Goal: Task Accomplishment & Management: Use online tool/utility

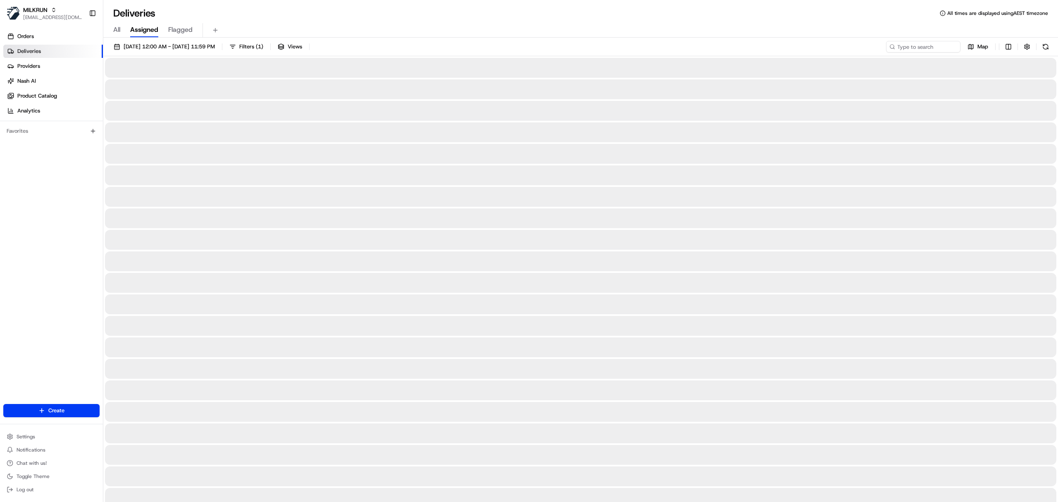
click at [116, 29] on span "All" at bounding box center [116, 30] width 7 height 10
click at [910, 49] on input at bounding box center [910, 47] width 99 height 12
paste input "Meadowbrook BWS"
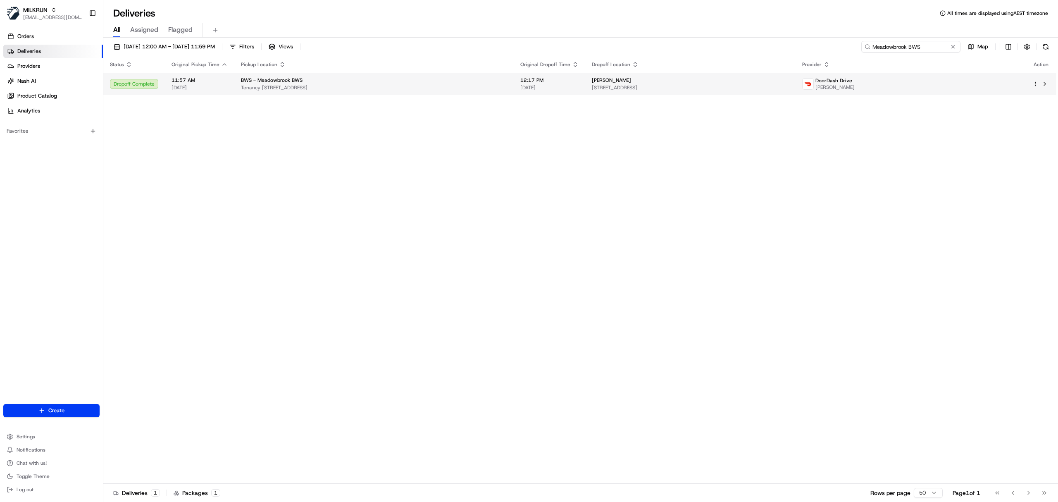
type input "Meadowbrook BWS"
click at [205, 90] on span "[DATE]" at bounding box center [199, 87] width 56 height 7
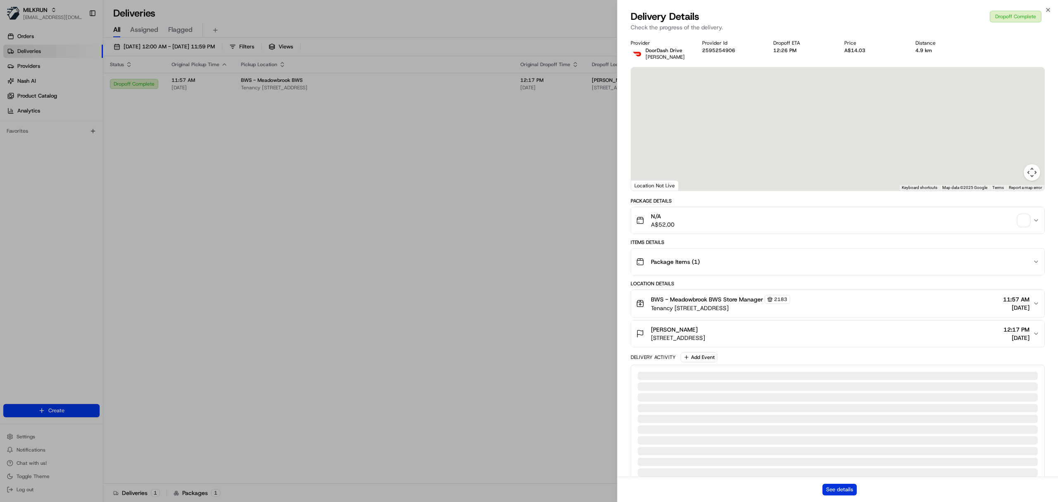
click at [834, 493] on button "See details" at bounding box center [839, 490] width 34 height 12
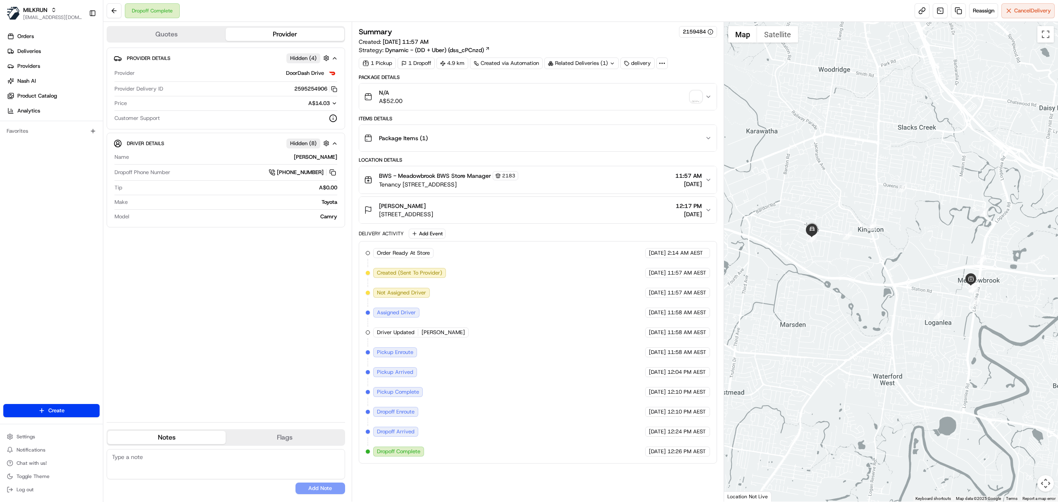
copy span "[PERSON_NAME]"
drag, startPoint x: 379, startPoint y: 207, endPoint x: 425, endPoint y: 206, distance: 46.7
click at [425, 206] on div "[PERSON_NAME]" at bounding box center [406, 206] width 54 height 8
click at [433, 217] on span "37 Sapium St, Kingston, QLD 4114, AU" at bounding box center [406, 214] width 54 height 8
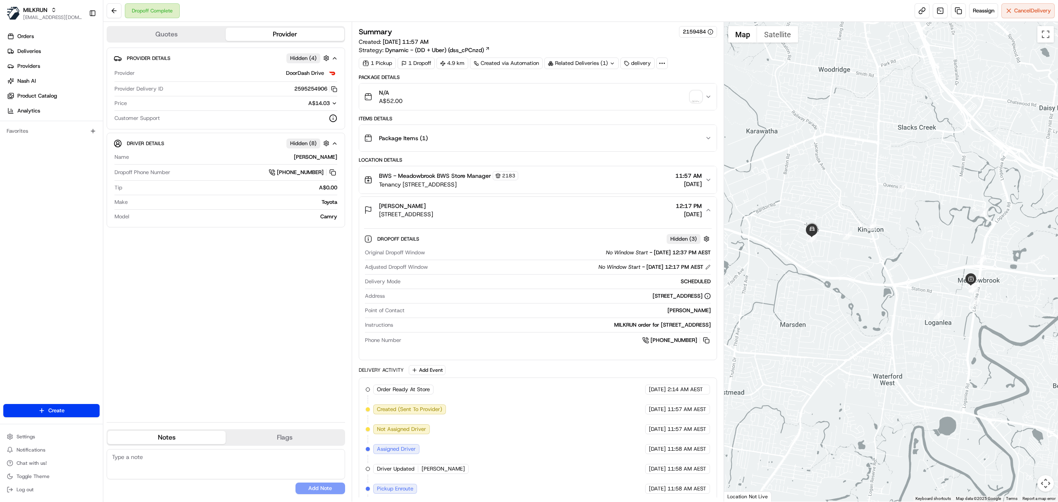
drag, startPoint x: 381, startPoint y: 220, endPoint x: 482, endPoint y: 219, distance: 100.8
click at [433, 218] on span "37 Sapium St, Kingston, QLD 4114, AU" at bounding box center [406, 214] width 54 height 8
click at [484, 218] on div "Danielle Warren 37 Sapium St, Kingston, QLD 4114, AU 12:17 PM 21/08/2025" at bounding box center [534, 210] width 341 height 17
copy span "37 Sapium St, Kingston, QLD 4114, AU"
drag, startPoint x: 486, startPoint y: 219, endPoint x: 379, endPoint y: 219, distance: 107.4
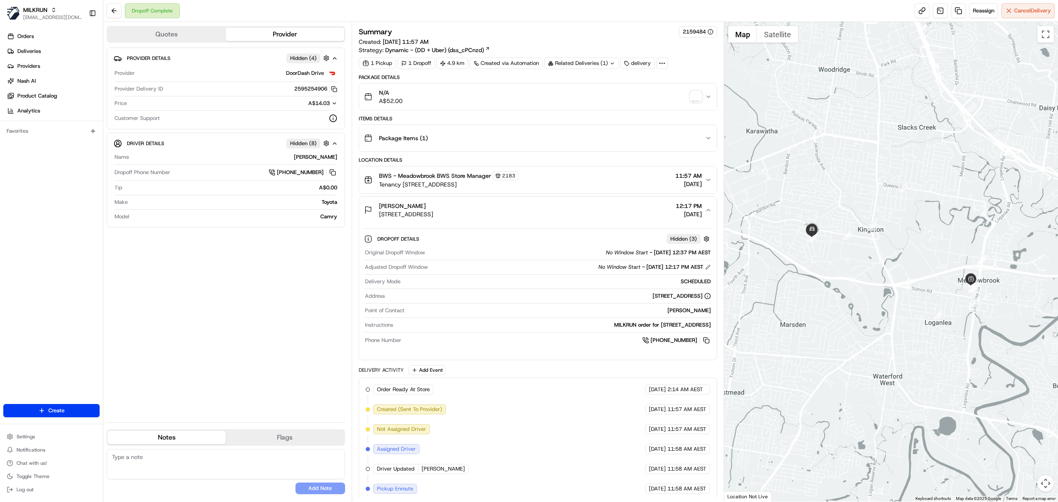
click at [379, 218] on div "Danielle Warren 37 Sapium St, Kingston, QLD 4114, AU 12:17 PM 21/08/2025" at bounding box center [534, 210] width 341 height 17
click at [708, 345] on button at bounding box center [706, 340] width 9 height 9
copy span "Tenancy 8, 6-10 Logansdowns Drive, Meadowbrook, QLD 4131, A"
drag, startPoint x: 380, startPoint y: 184, endPoint x: 557, endPoint y: 185, distance: 177.3
click at [518, 185] on span "Tenancy [STREET_ADDRESS]" at bounding box center [448, 184] width 139 height 8
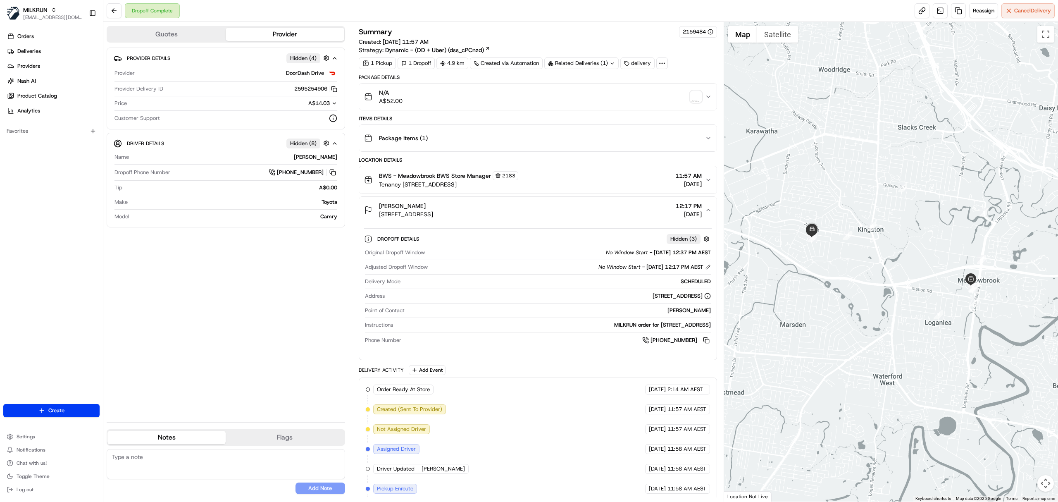
click at [549, 207] on div "Danielle Warren 37 Sapium St, Kingston, QLD 4114, AU 12:17 PM 21/08/2025" at bounding box center [534, 210] width 341 height 17
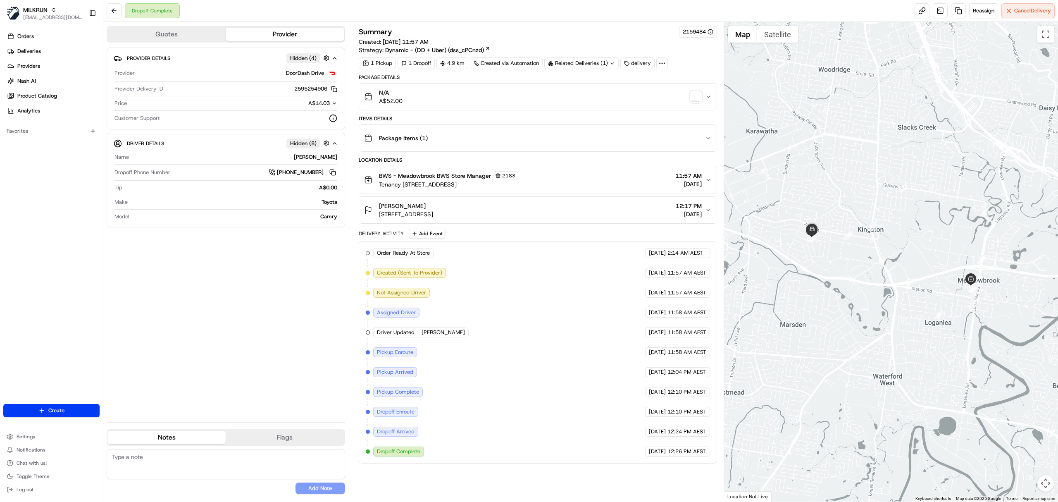
click at [518, 174] on div "BWS - Meadowbrook BWS Store Manager 2183" at bounding box center [448, 175] width 139 height 9
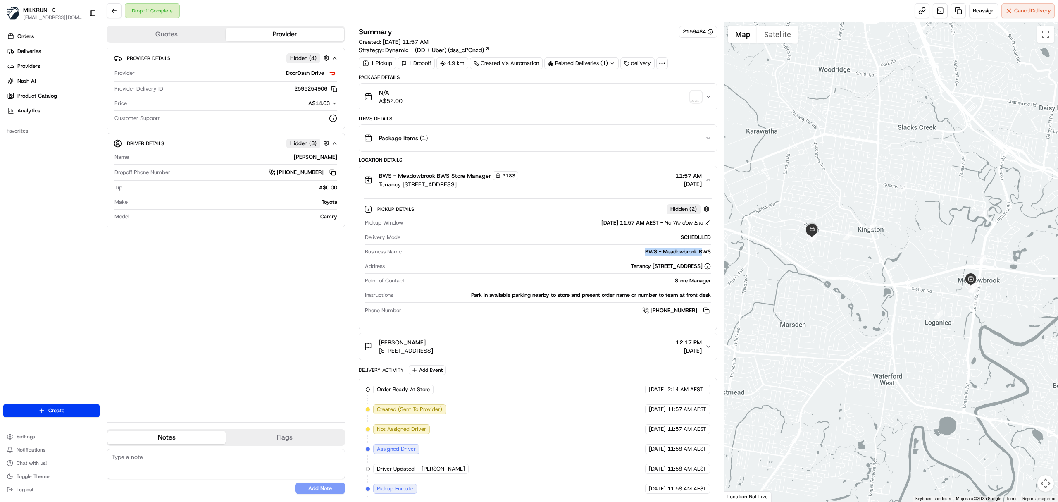
drag, startPoint x: 639, startPoint y: 254, endPoint x: 702, endPoint y: 267, distance: 64.1
click at [705, 255] on div "BWS - Meadowbrook BWS" at bounding box center [558, 251] width 306 height 7
click at [672, 284] on div "Store Manager" at bounding box center [559, 280] width 303 height 7
copy div "Store Manager"
drag, startPoint x: 672, startPoint y: 285, endPoint x: 711, endPoint y: 285, distance: 38.8
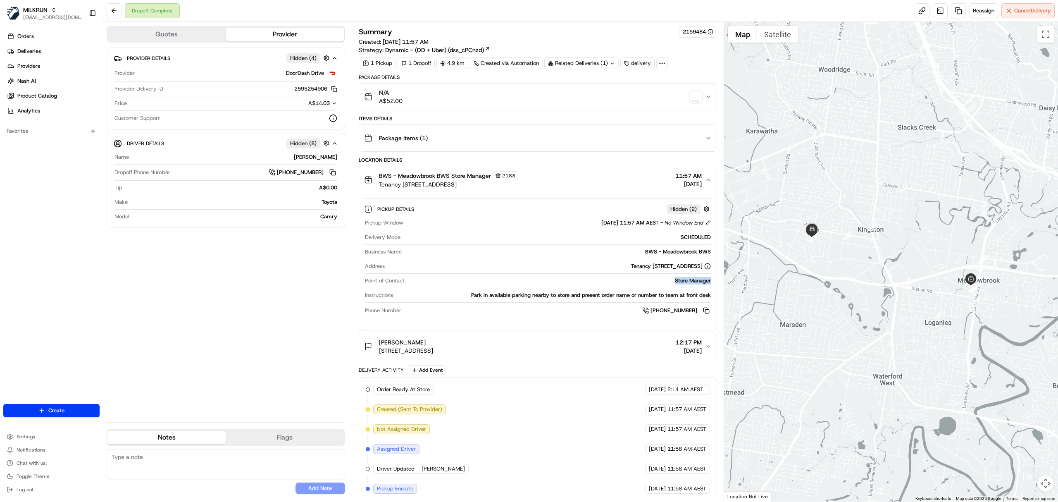
click at [711, 285] on div "Pickup Window 21/08/2025 11:57 AM AEST - No Window End Delivery Mode SCHEDULED …" at bounding box center [538, 267] width 348 height 102
click at [704, 313] on button at bounding box center [706, 310] width 9 height 9
click at [959, 7] on link at bounding box center [958, 10] width 15 height 15
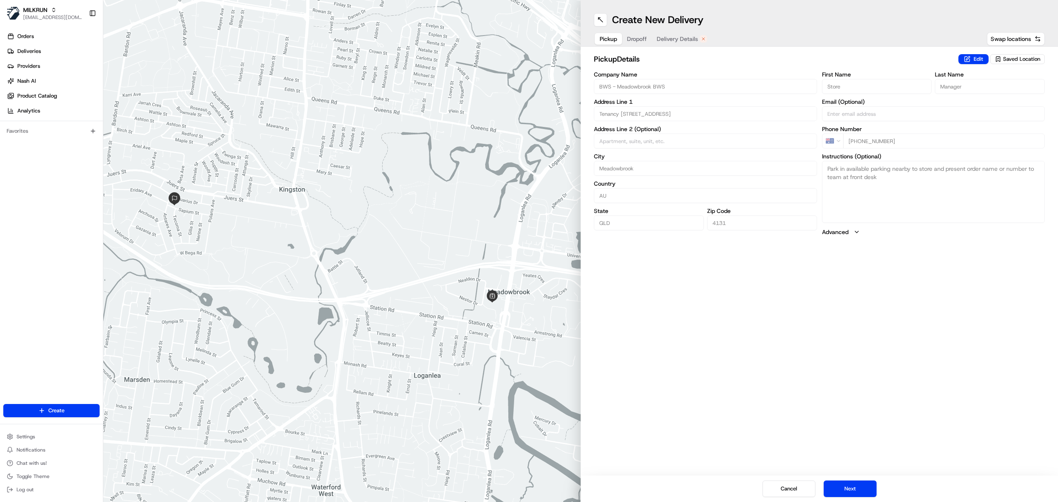
click at [660, 36] on span "Delivery Details" at bounding box center [677, 39] width 41 height 8
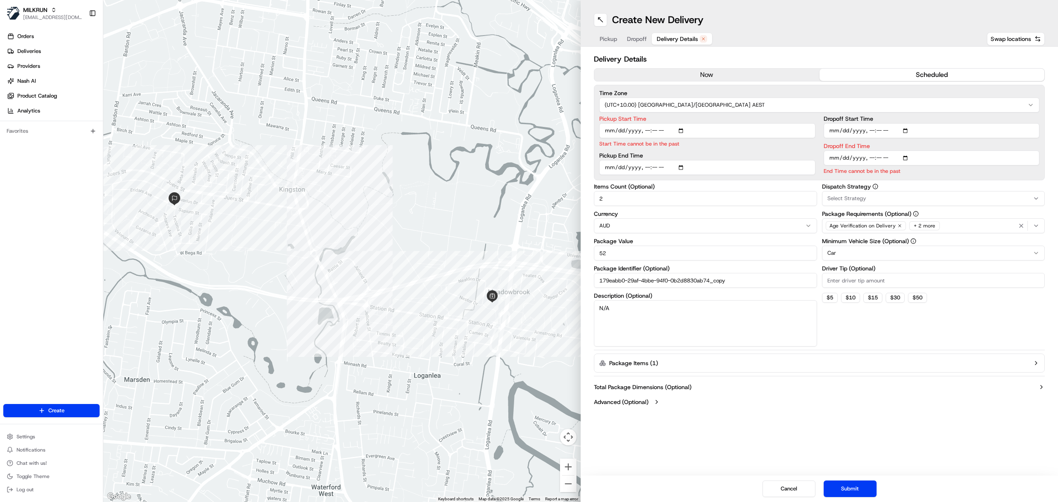
click at [658, 72] on button "now" at bounding box center [706, 75] width 225 height 12
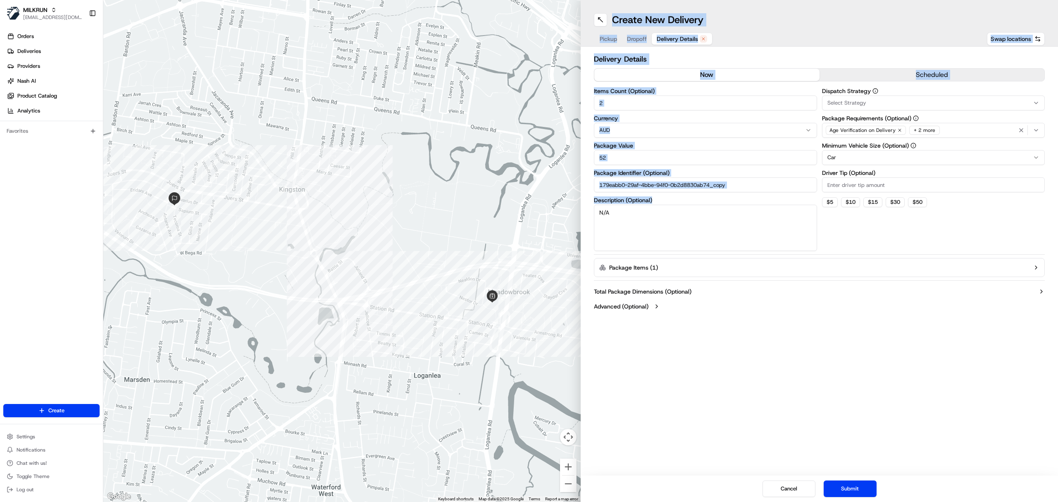
drag, startPoint x: 665, startPoint y: 202, endPoint x: 570, endPoint y: 209, distance: 95.3
click at [570, 209] on div "← Move left → Move right ↑ Move up ↓ Move down + Zoom in - Zoom out Home Jump l…" at bounding box center [580, 251] width 955 height 502
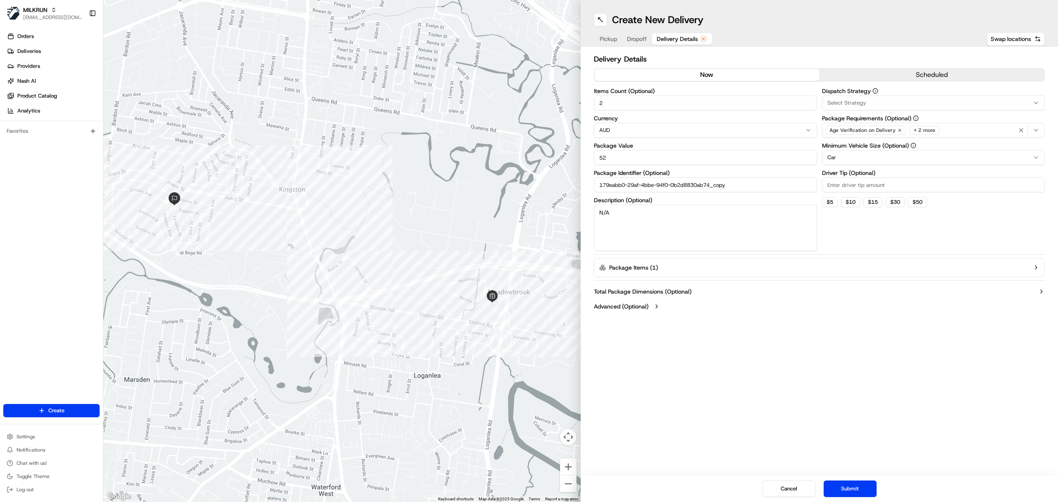
click at [650, 221] on textarea "N/A" at bounding box center [705, 228] width 223 height 46
drag, startPoint x: 650, startPoint y: 221, endPoint x: 556, endPoint y: 220, distance: 93.4
click at [556, 220] on div "← Move left → Move right ↑ Move up ↓ Move down + Zoom in - Zoom out Home Jump l…" at bounding box center [580, 251] width 955 height 502
type textarea "Please collect correct order for [PERSON_NAME] (MILKRUN)"
click at [848, 488] on button "Submit" at bounding box center [850, 488] width 53 height 17
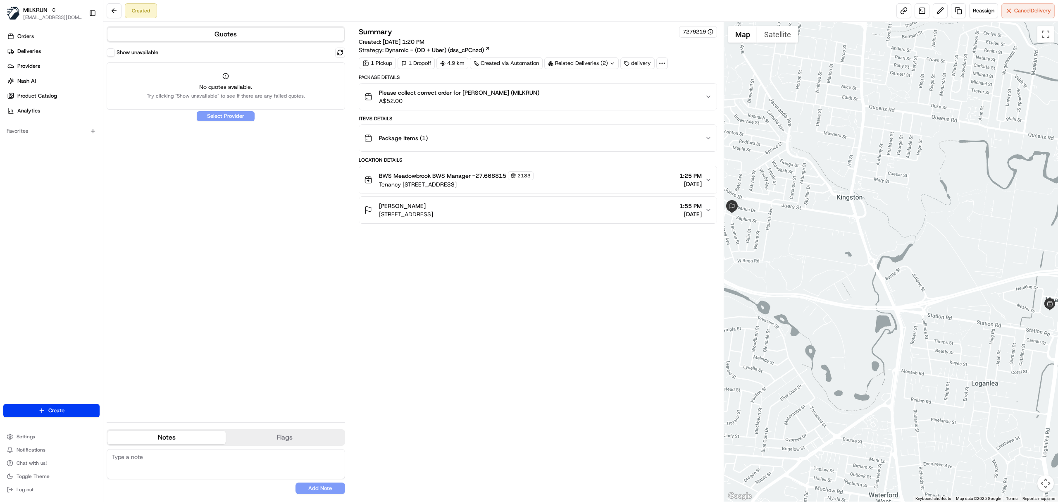
drag, startPoint x: 377, startPoint y: 207, endPoint x: 235, endPoint y: 122, distance: 165.1
click at [428, 202] on button "Danielle Warren 37 Sapium St, Kingston QLD 4114, Australia 1:55 PM 21/08/2025" at bounding box center [537, 210] width 357 height 26
click at [70, 50] on link "Deliveries" at bounding box center [53, 51] width 100 height 13
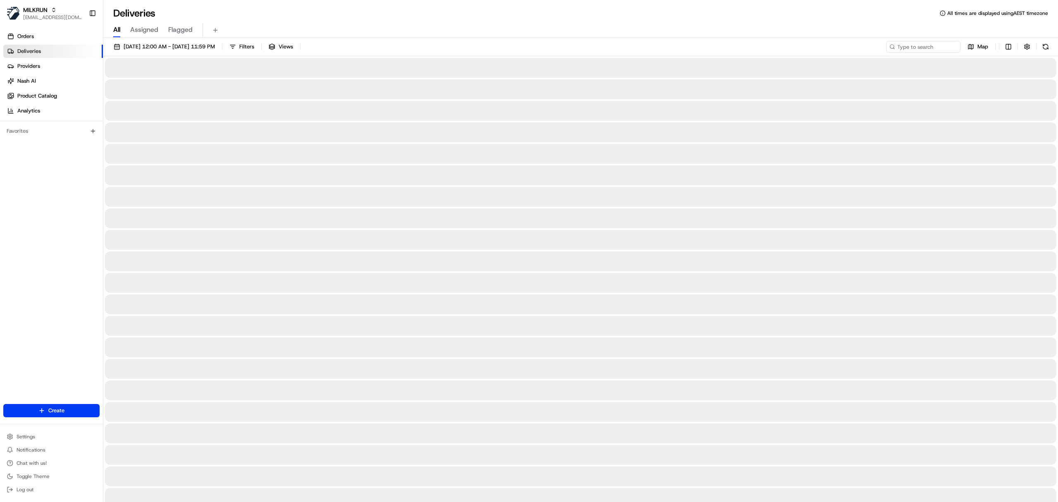
click at [119, 29] on span "All" at bounding box center [116, 30] width 7 height 10
click at [915, 45] on input at bounding box center [910, 47] width 99 height 12
paste input "[PERSON_NAME]"
type input "[PERSON_NAME]"
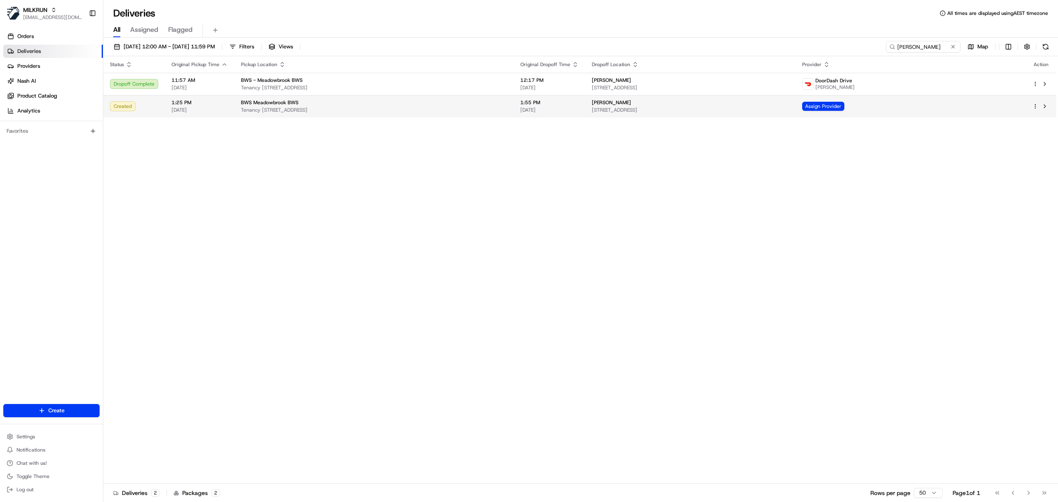
click at [585, 115] on td "1:55 PM 21/08/2025" at bounding box center [549, 106] width 71 height 22
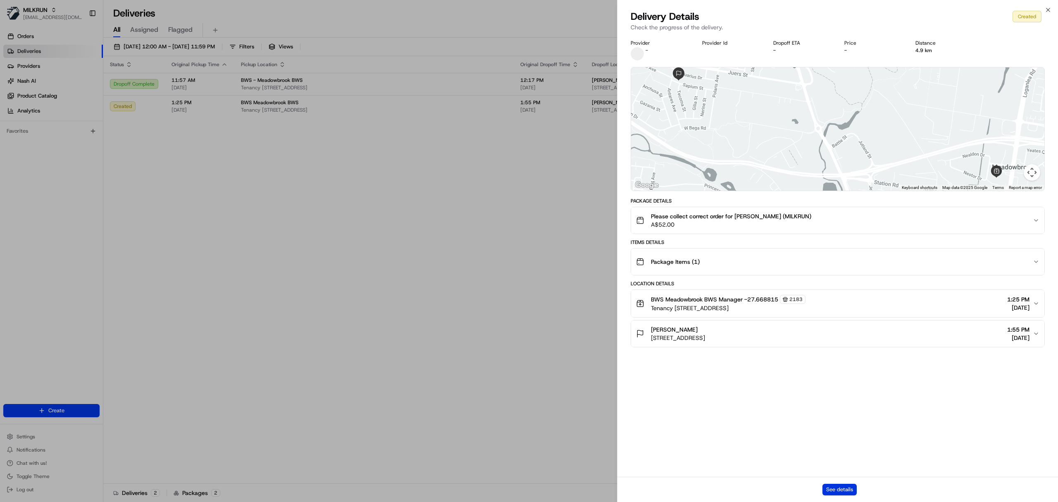
click at [843, 489] on button "See details" at bounding box center [839, 490] width 34 height 12
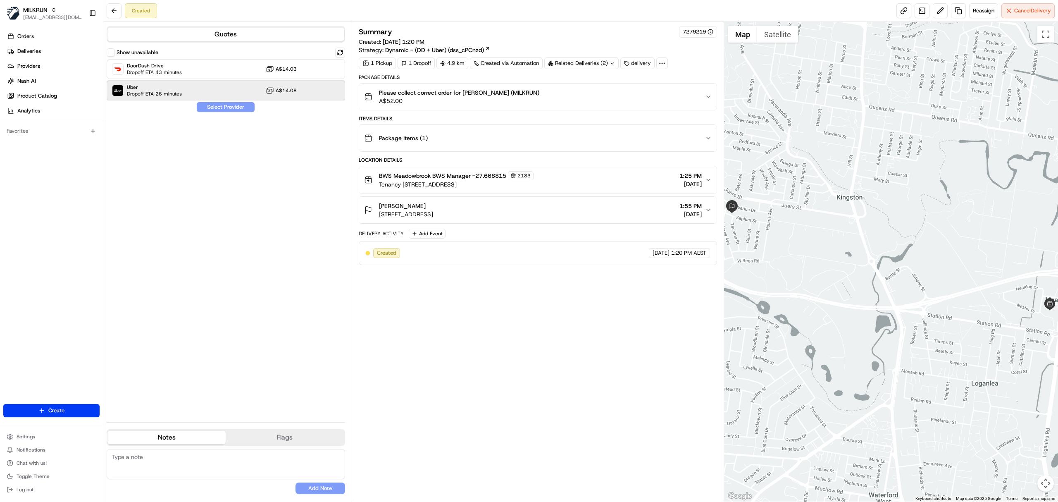
click at [179, 98] on div "Uber Dropoff ETA 26 minutes A$14.08" at bounding box center [226, 91] width 238 height 20
click at [210, 106] on button "Assign Provider" at bounding box center [225, 107] width 59 height 10
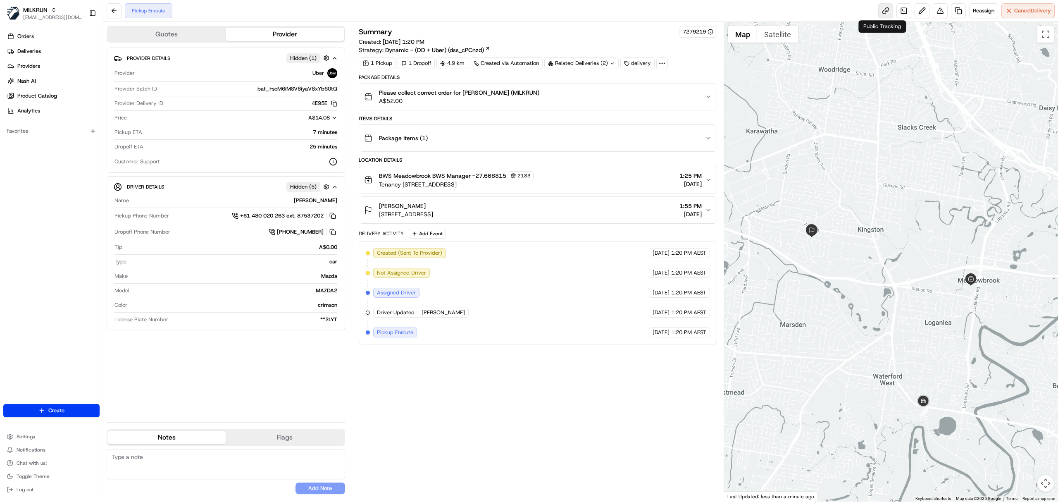
click at [880, 13] on link at bounding box center [885, 10] width 15 height 15
